Goal: Information Seeking & Learning: Learn about a topic

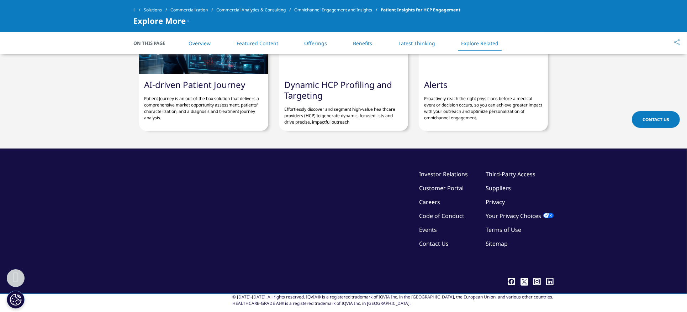
click at [474, 44] on link "Explore Related" at bounding box center [479, 43] width 37 height 7
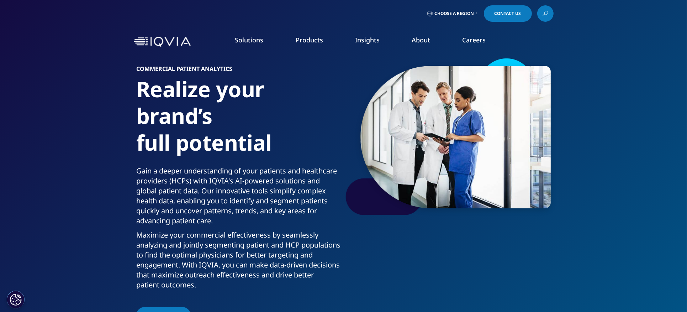
click at [447, 89] on link "Health Data Apps & AI" at bounding box center [466, 89] width 125 height 8
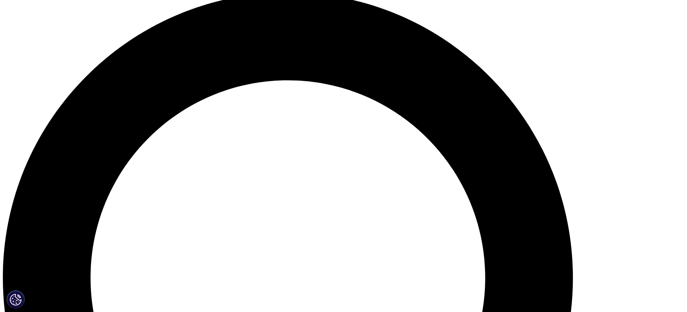
scroll to position [712, 0]
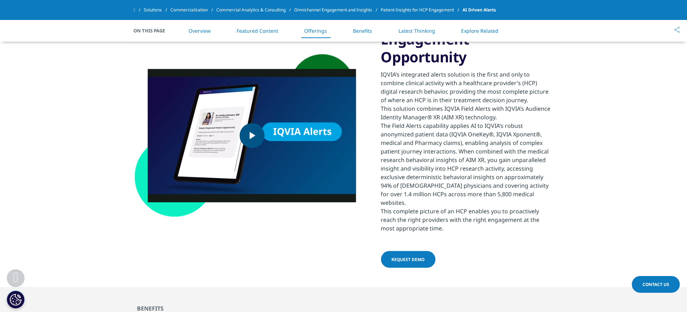
click at [252, 136] on span "Video Player" at bounding box center [252, 136] width 0 height 0
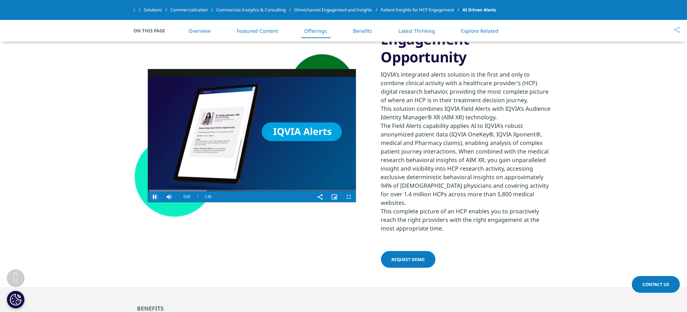
click at [153, 197] on span "Video Player" at bounding box center [155, 197] width 14 height 0
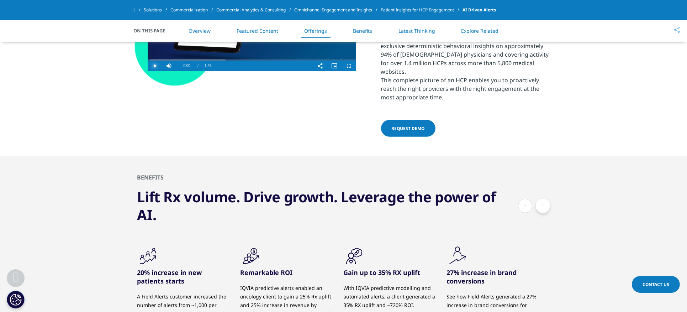
scroll to position [949, 0]
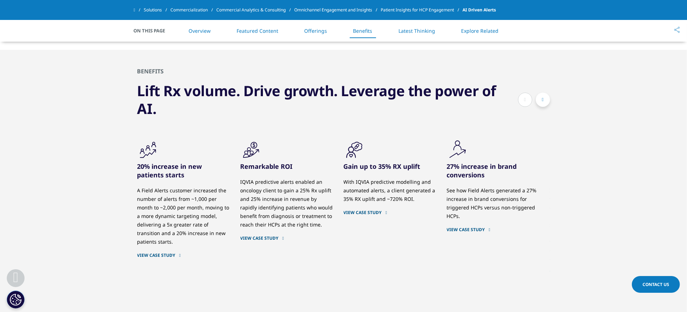
click at [542, 93] on button at bounding box center [543, 100] width 14 height 14
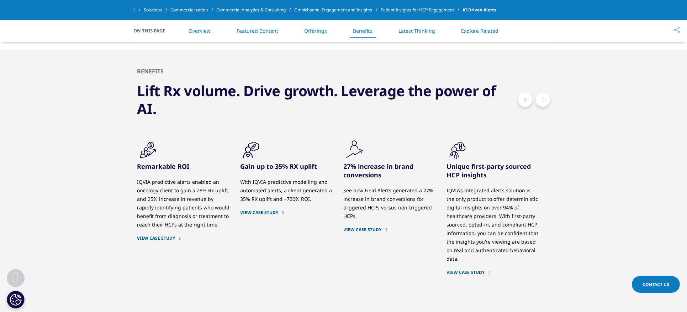
click at [542, 93] on button at bounding box center [543, 100] width 14 height 14
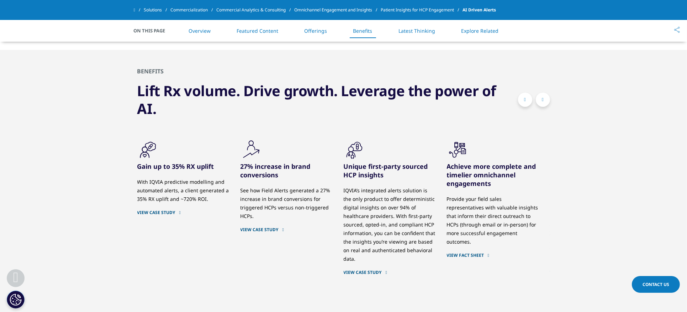
click at [542, 93] on button at bounding box center [543, 100] width 14 height 14
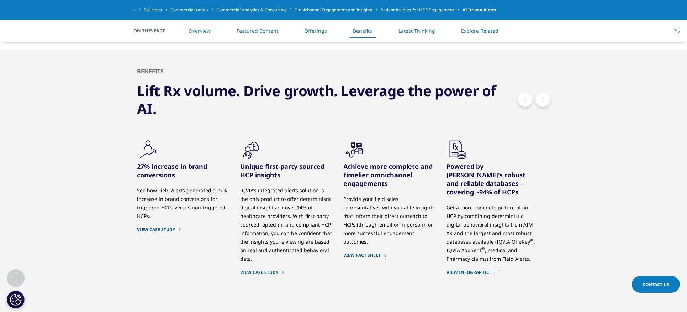
click at [542, 93] on button at bounding box center [543, 100] width 14 height 14
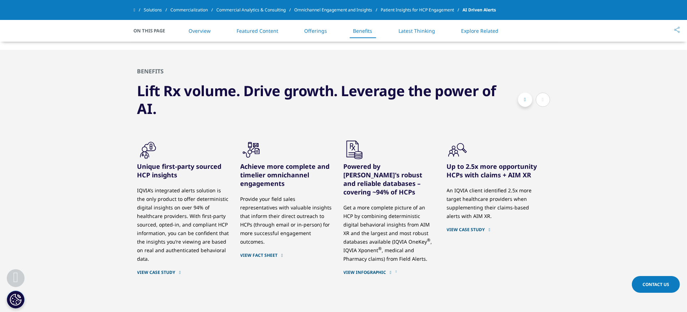
click at [542, 93] on button at bounding box center [543, 100] width 14 height 14
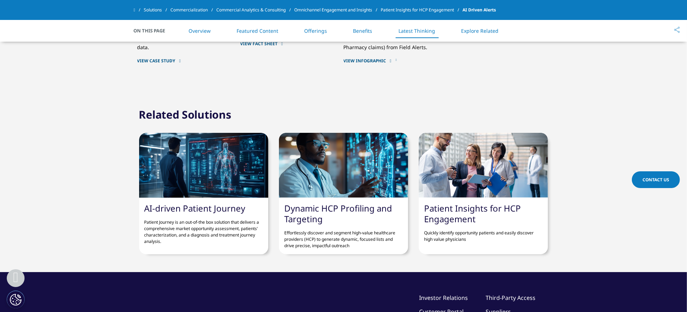
scroll to position [1234, 0]
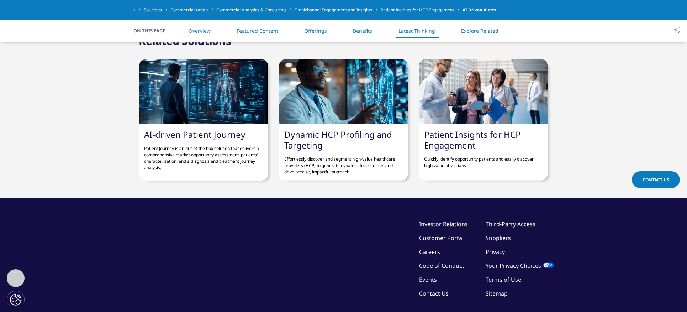
click at [445, 131] on link "Patient Insights for HCP Engagement" at bounding box center [472, 140] width 97 height 22
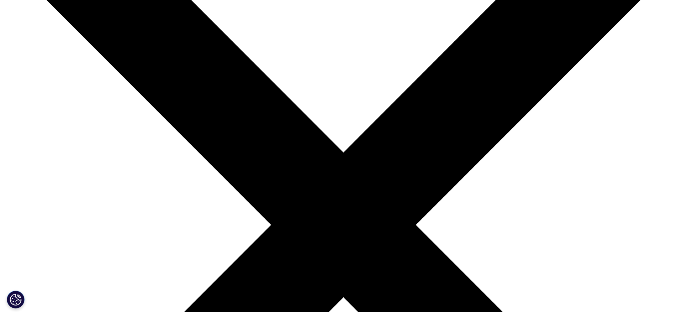
scroll to position [190, 0]
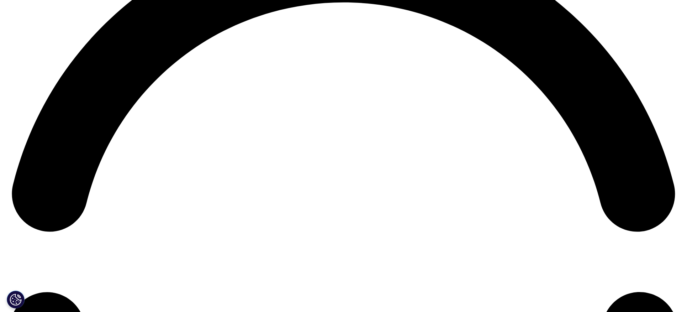
scroll to position [1464, 0]
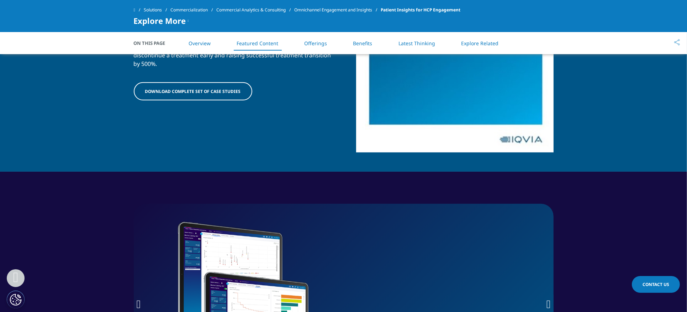
scroll to position [712, 0]
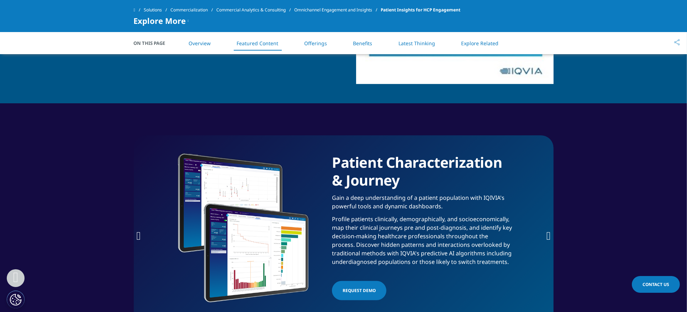
click at [199, 40] on link "Overview" at bounding box center [200, 43] width 22 height 7
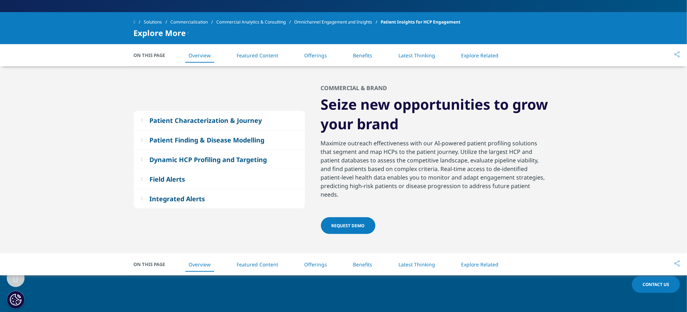
scroll to position [320, 0]
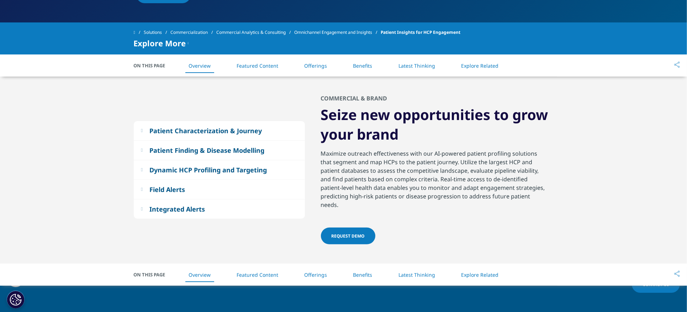
click at [262, 66] on link "Featured Content" at bounding box center [258, 65] width 42 height 7
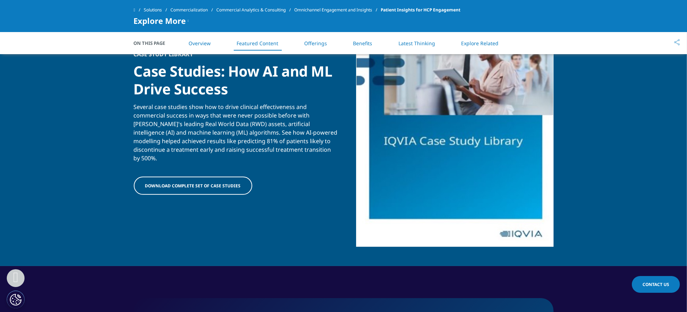
scroll to position [553, 0]
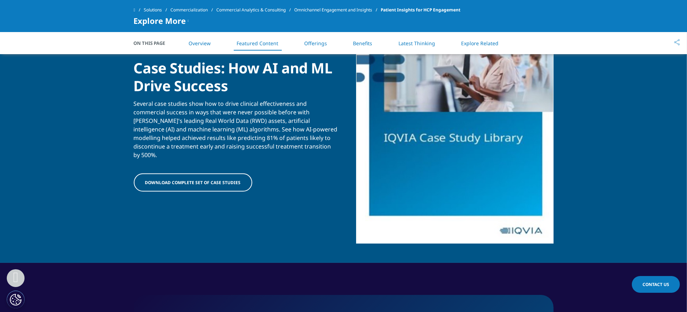
click at [320, 40] on link "Offerings" at bounding box center [315, 43] width 23 height 7
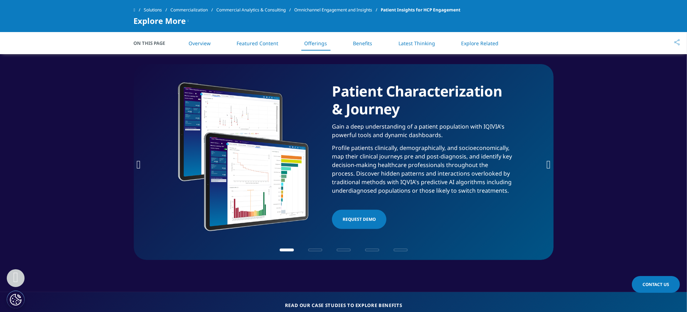
scroll to position [784, 0]
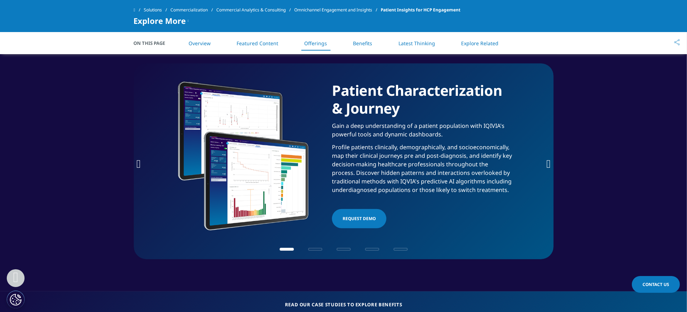
click at [547, 158] on icon "Next slide" at bounding box center [549, 163] width 4 height 11
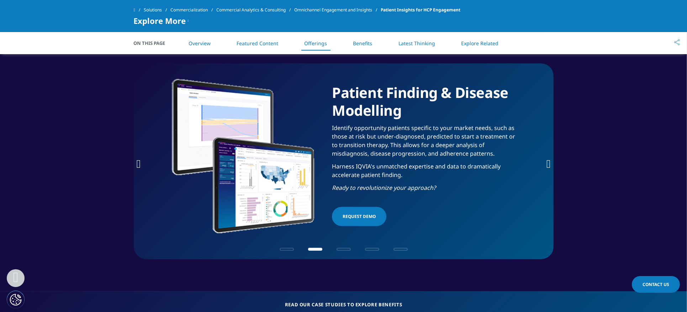
click at [547, 158] on icon "Next slide" at bounding box center [549, 163] width 4 height 11
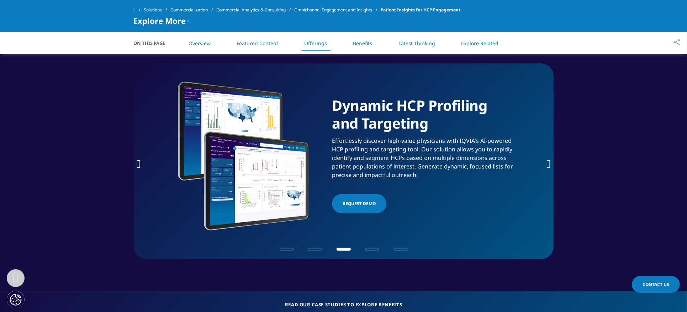
click at [547, 158] on icon "Next slide" at bounding box center [549, 163] width 4 height 11
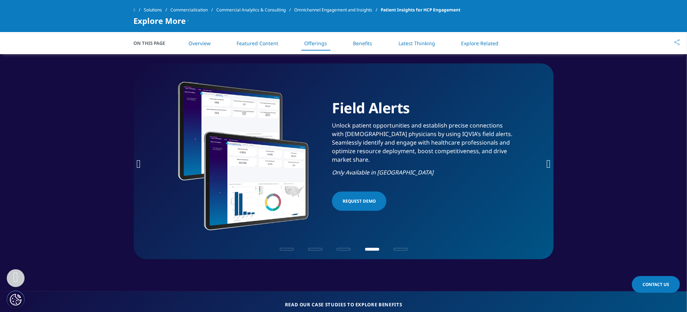
click at [547, 158] on icon "Next slide" at bounding box center [549, 163] width 4 height 11
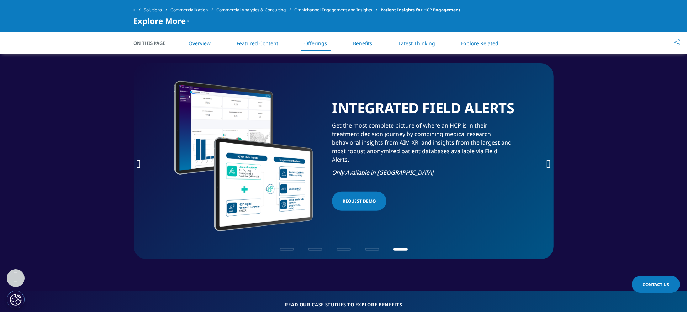
click at [547, 158] on icon "Next slide" at bounding box center [549, 163] width 4 height 11
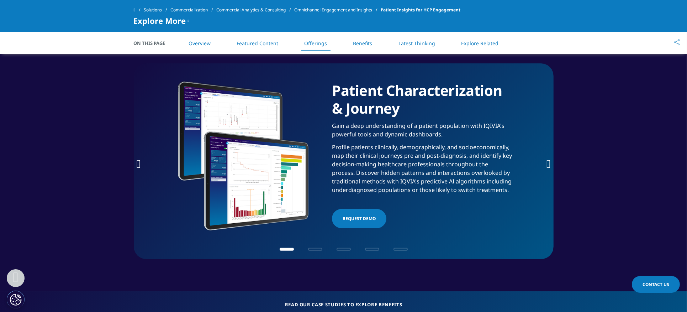
click at [547, 158] on icon "Next slide" at bounding box center [549, 163] width 4 height 11
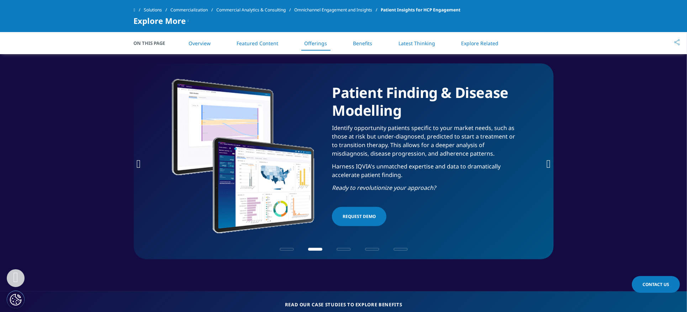
click at [547, 158] on icon "Next slide" at bounding box center [549, 163] width 4 height 11
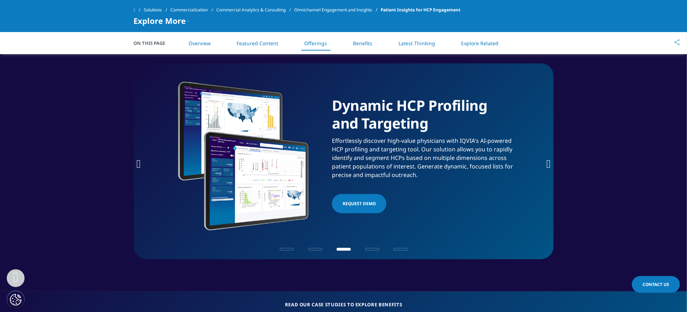
click at [347, 199] on span "Request Demo" at bounding box center [359, 203] width 33 height 9
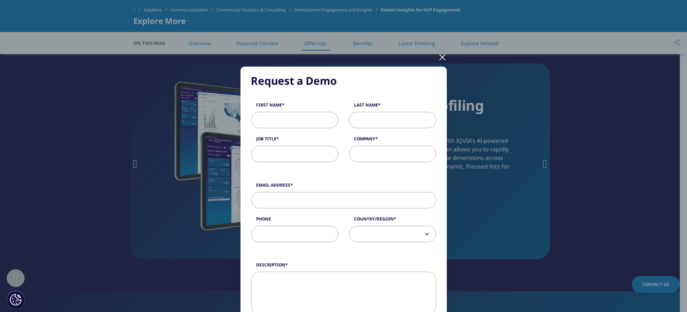
click at [440, 58] on div at bounding box center [443, 57] width 8 height 20
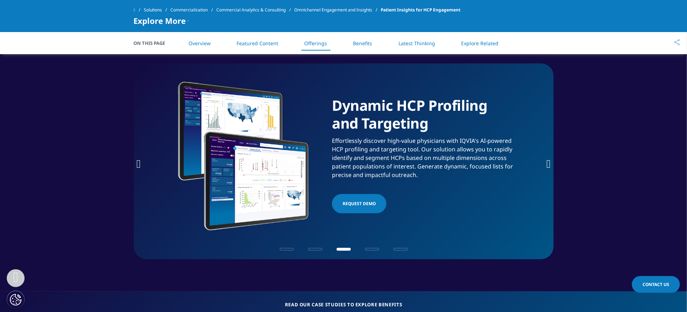
click at [362, 46] on link "Benefits" at bounding box center [363, 43] width 19 height 7
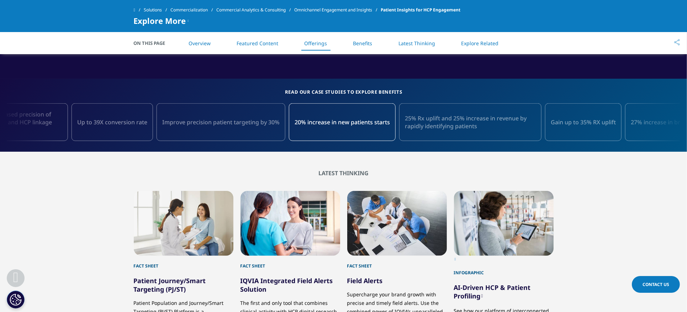
scroll to position [1091, 0]
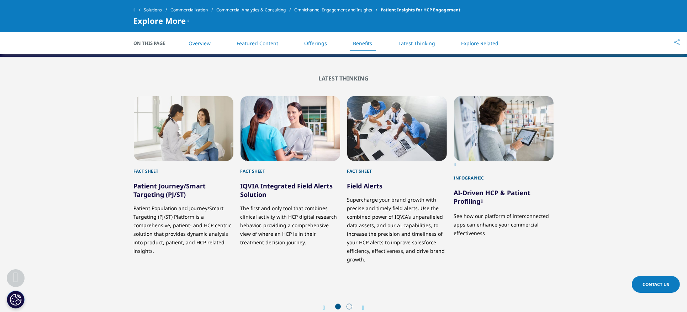
click at [364, 305] on icon "Next slide" at bounding box center [363, 308] width 2 height 6
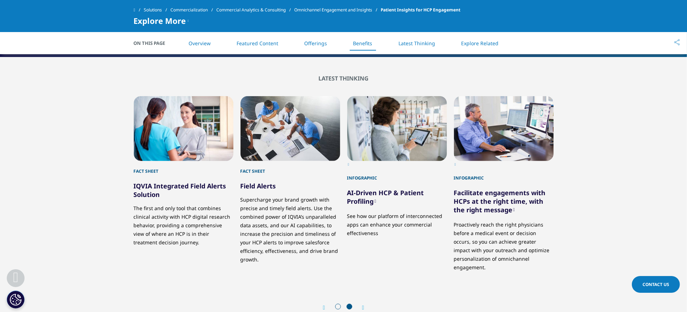
click at [364, 305] on icon "Next slide" at bounding box center [363, 308] width 2 height 6
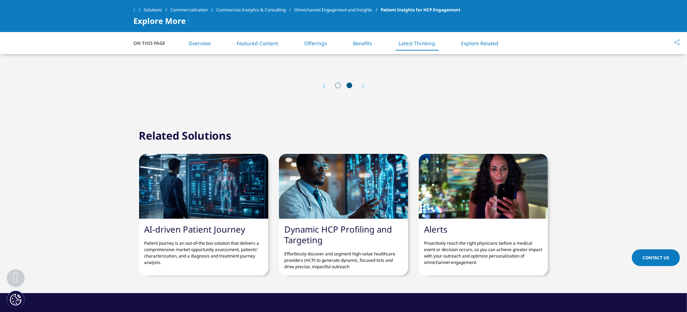
scroll to position [1329, 0]
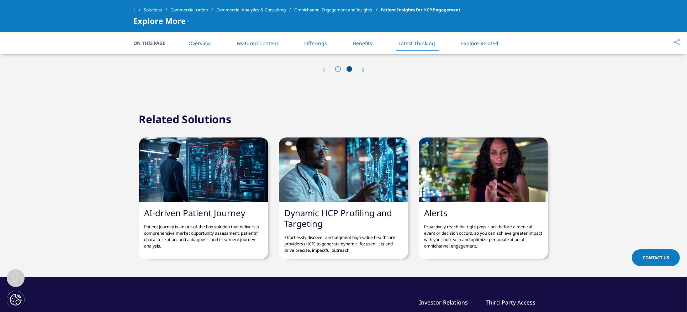
click at [168, 207] on link "AI-driven Patient Journey​" at bounding box center [195, 213] width 101 height 12
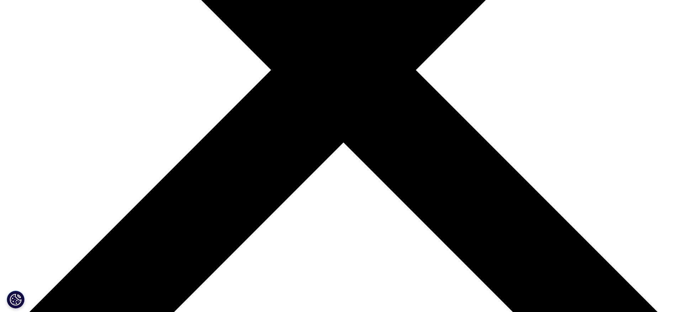
scroll to position [285, 0]
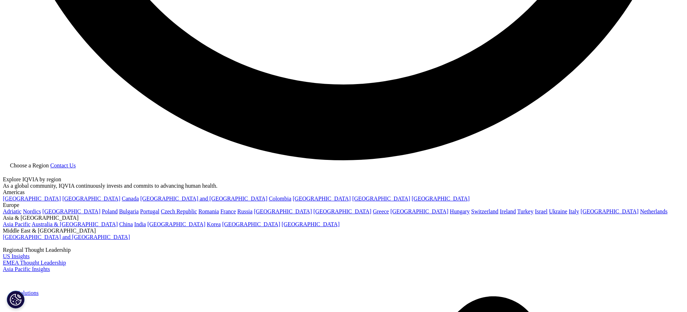
scroll to position [1899, 0]
